Goal: Navigation & Orientation: Go to known website

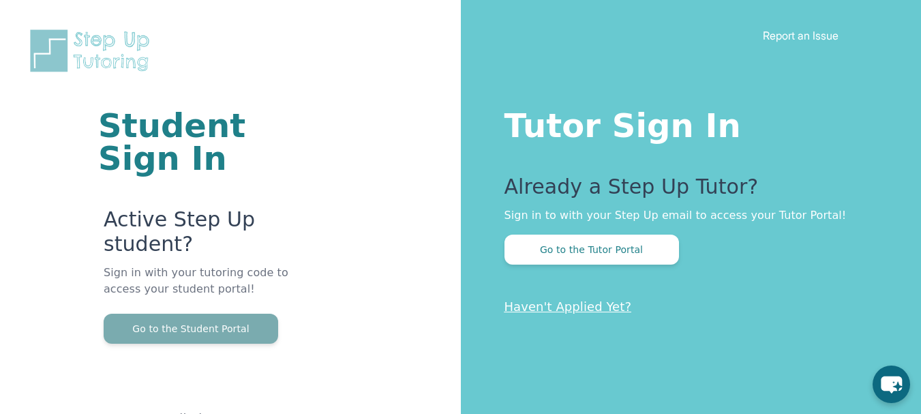
click at [230, 329] on button "Go to the Student Portal" at bounding box center [191, 329] width 175 height 30
click at [211, 327] on button "Go to the Student Portal" at bounding box center [191, 329] width 175 height 30
click at [230, 318] on button "Go to the Student Portal" at bounding box center [191, 329] width 175 height 30
